Goal: Find specific page/section: Find specific page/section

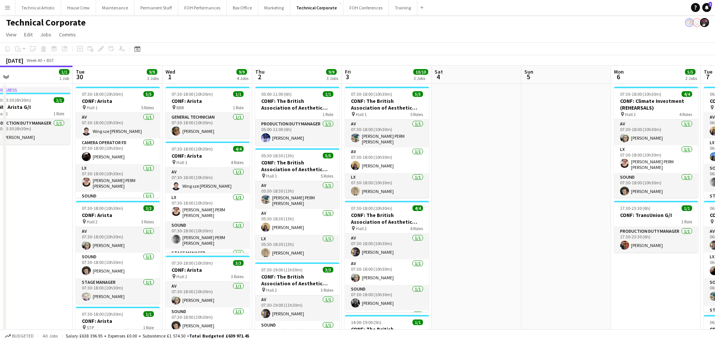
drag, startPoint x: 172, startPoint y: 198, endPoint x: 627, endPoint y: 137, distance: 459.9
click at [633, 137] on app-calendar-viewport "Sat 27 Sun 28 Mon 29 1/1 1 Job Tue 30 9/9 3 Jobs Wed 1 9/9 4 Jobs Thu 2 9/9 3 J…" at bounding box center [357, 311] width 715 height 490
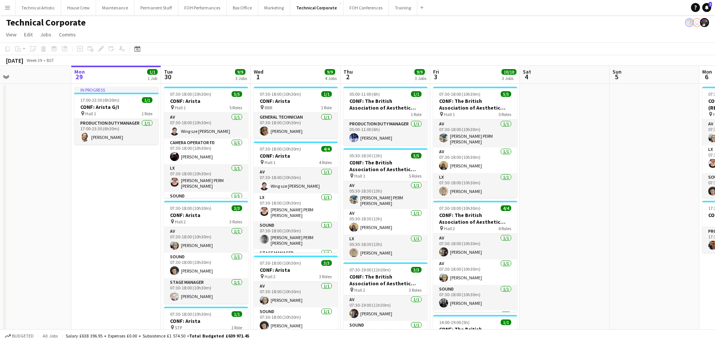
scroll to position [0, 220]
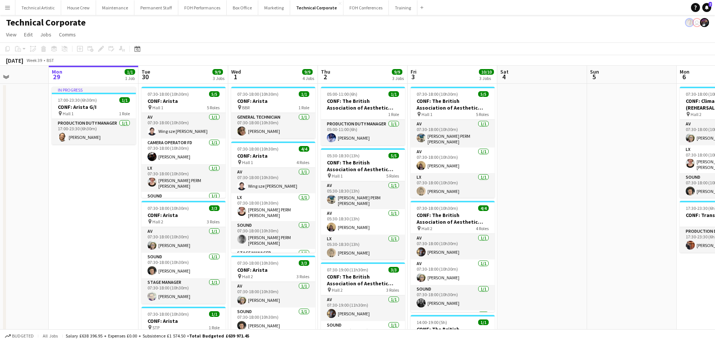
drag, startPoint x: 303, startPoint y: 193, endPoint x: 338, endPoint y: 184, distance: 35.9
click at [338, 184] on app-calendar-viewport "Fri 26 Sat 27 Sun 28 Mon 29 1/1 1 Job Tue 30 9/9 3 Jobs Wed 1 9/9 4 Jobs Thu 2 …" at bounding box center [357, 311] width 715 height 490
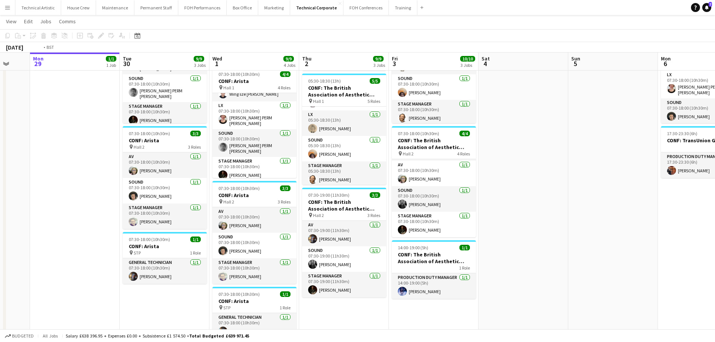
scroll to position [0, 279]
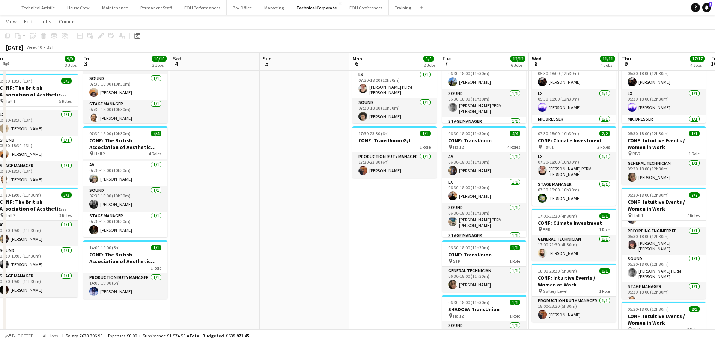
drag, startPoint x: 551, startPoint y: 218, endPoint x: 224, endPoint y: 207, distance: 327.6
click at [224, 207] on app-calendar-viewport "Mon 29 1/1 1 Job Tue 30 9/9 3 Jobs Wed 1 9/9 4 Jobs Thu 2 9/9 3 Jobs Fri 3 10/1…" at bounding box center [357, 217] width 715 height 526
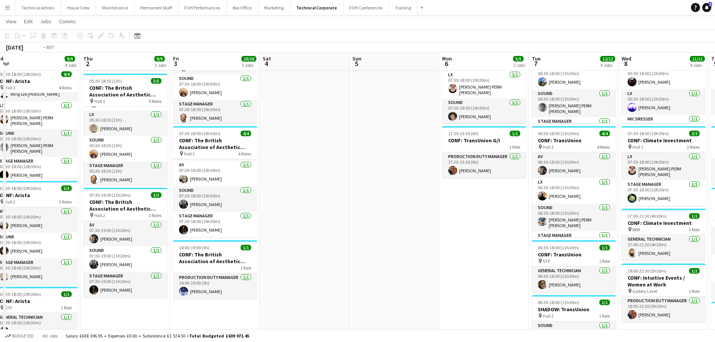
scroll to position [0, 153]
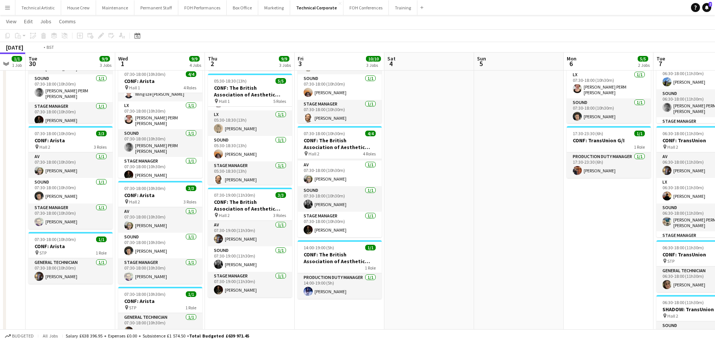
drag, startPoint x: 389, startPoint y: 131, endPoint x: 475, endPoint y: 104, distance: 90.4
click at [496, 109] on app-calendar-viewport "Sun 28 Mon 29 1/1 1 Job Tue 30 9/9 3 Jobs Wed 1 9/9 4 Jobs Thu 2 9/9 3 Jobs Fri…" at bounding box center [357, 217] width 715 height 526
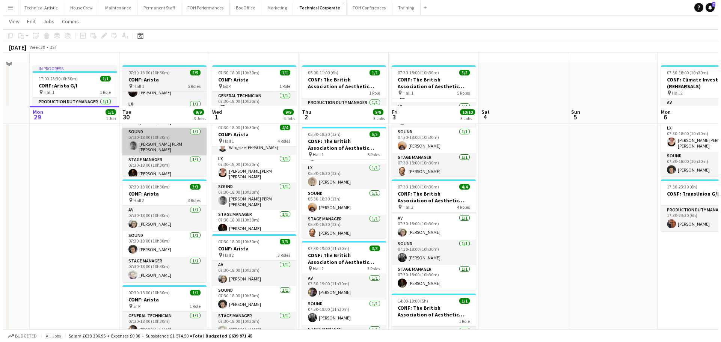
scroll to position [0, 0]
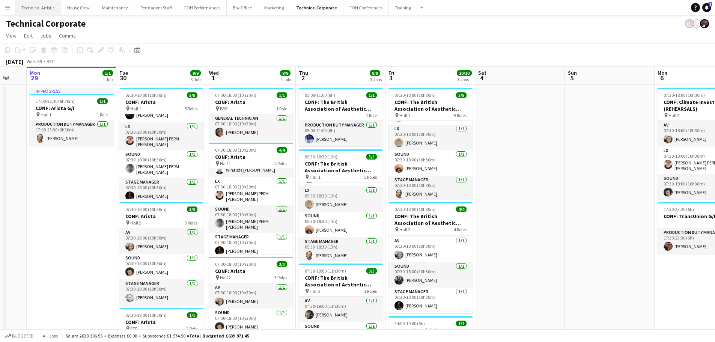
click at [39, 7] on button "Technical Artistic Close" at bounding box center [38, 7] width 46 height 15
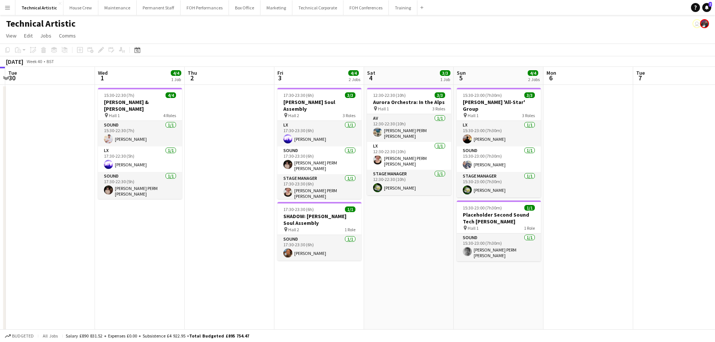
scroll to position [0, 299]
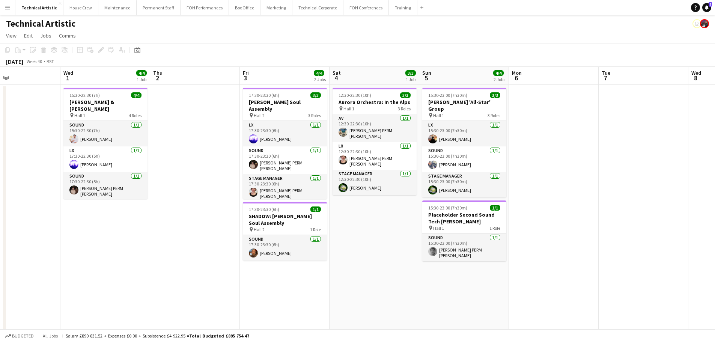
drag, startPoint x: 321, startPoint y: 128, endPoint x: 220, endPoint y: 134, distance: 100.8
click at [220, 134] on app-calendar-viewport "Sat 27 8/8 2 Jobs Sun 28 11/11 2 Jobs Mon 29 Tue 30 Wed 1 4/4 1 Job Thu 2 Fri 3…" at bounding box center [357, 199] width 715 height 265
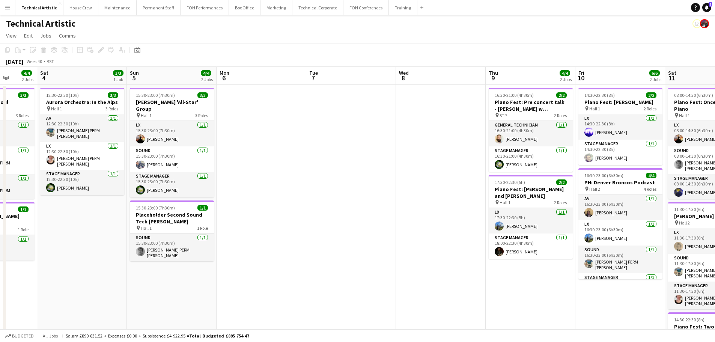
drag, startPoint x: 506, startPoint y: 149, endPoint x: 213, endPoint y: 170, distance: 293.3
click at [213, 170] on app-calendar-viewport "Wed 1 4/4 1 Job Thu 2 Fri 3 4/4 2 Jobs Sat 4 3/3 1 Job Sun 5 4/4 2 Jobs Mon 6 T…" at bounding box center [357, 240] width 715 height 347
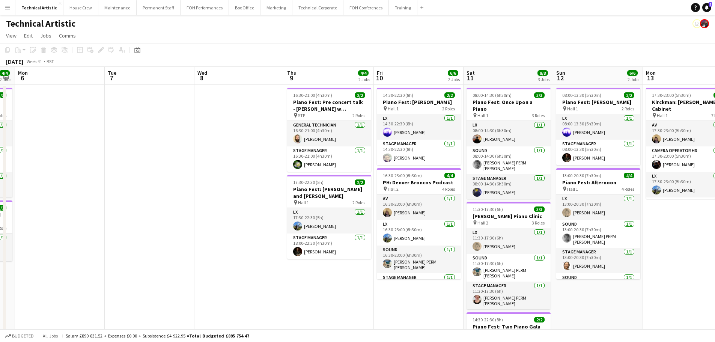
scroll to position [0, 277]
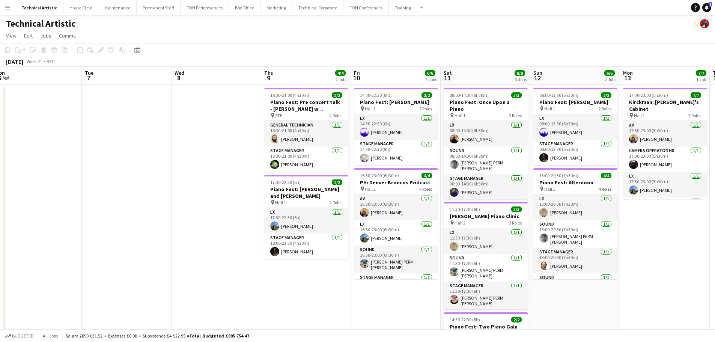
drag, startPoint x: 321, startPoint y: 164, endPoint x: 97, endPoint y: 160, distance: 224.6
click at [97, 160] on app-calendar-viewport "Fri 3 4/4 2 Jobs Sat 4 3/3 1 Job Sun 5 4/4 2 Jobs Mon 6 Tue 7 Wed 8 Thu 9 4/4 2…" at bounding box center [357, 240] width 715 height 347
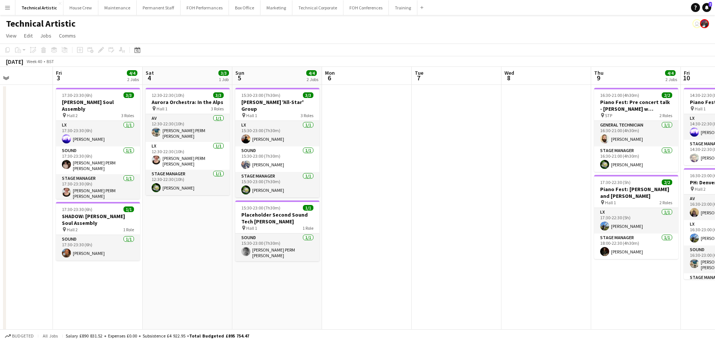
scroll to position [0, 217]
drag, startPoint x: 256, startPoint y: 139, endPoint x: 425, endPoint y: 114, distance: 170.7
click at [425, 114] on app-calendar-viewport "Tue 30 Wed 1 4/4 1 Job Thu 2 Fri 3 4/4 2 Jobs Sat 4 3/3 1 Job Sun 5 4/4 2 Jobs …" at bounding box center [357, 240] width 715 height 347
